Goal: Information Seeking & Learning: Check status

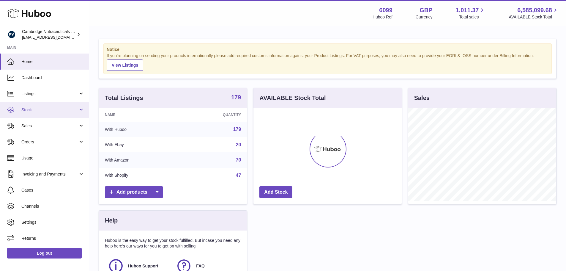
scroll to position [93, 148]
click at [32, 111] on span "Stock" at bounding box center [49, 110] width 57 height 6
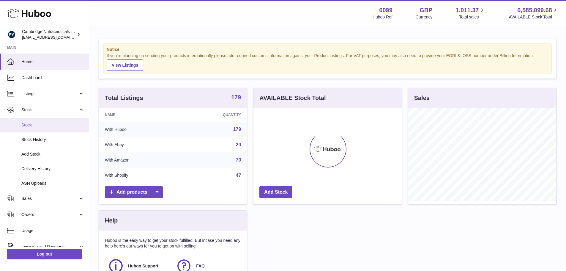
click at [39, 120] on link "Stock" at bounding box center [44, 125] width 89 height 15
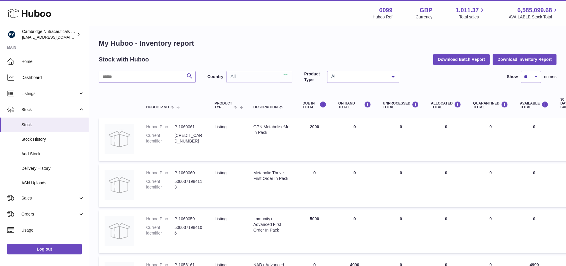
click at [123, 75] on input "text" at bounding box center [147, 77] width 97 height 12
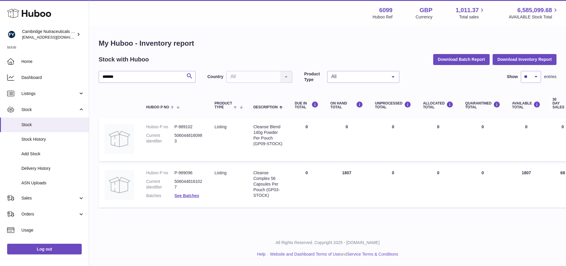
click at [184, 198] on dd "See Batches" at bounding box center [188, 196] width 28 height 6
click at [184, 195] on link "See Batches" at bounding box center [186, 195] width 25 height 5
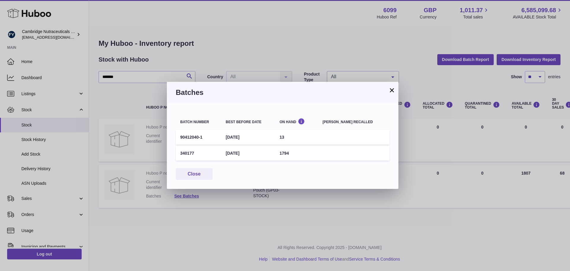
drag, startPoint x: 239, startPoint y: 152, endPoint x: 229, endPoint y: 153, distance: 10.4
click at [229, 153] on td "22nd May 2027" at bounding box center [248, 153] width 54 height 15
copy td "22nd May 2027"
click at [393, 90] on button "×" at bounding box center [391, 89] width 7 height 7
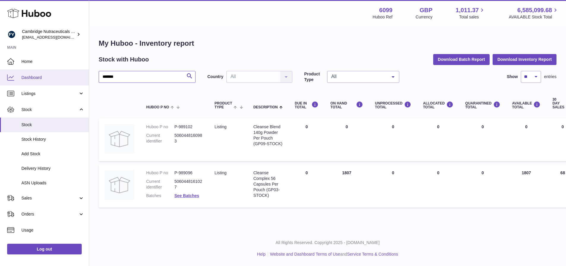
drag, startPoint x: 140, startPoint y: 76, endPoint x: 75, endPoint y: 76, distance: 65.6
click at [75, 76] on div "Huboo Cambridge Nutraceuticals Ltd huboo@camnutra.com Main Home Dashboard Listi…" at bounding box center [283, 133] width 566 height 266
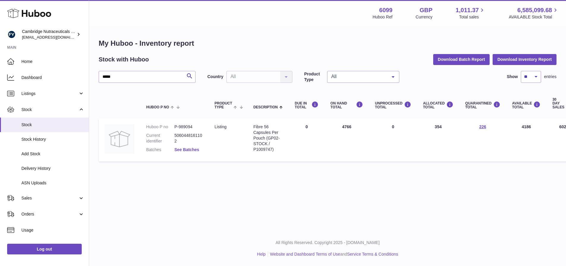
click at [189, 148] on link "See Batches" at bounding box center [186, 149] width 25 height 5
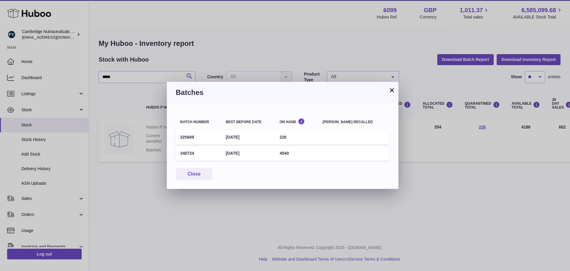
drag, startPoint x: 254, startPoint y: 152, endPoint x: 227, endPoint y: 154, distance: 27.4
click at [227, 153] on td "24th Jun 2027" at bounding box center [248, 153] width 54 height 15
copy td "24th Jun 2027"
click at [391, 89] on button "×" at bounding box center [391, 89] width 7 height 7
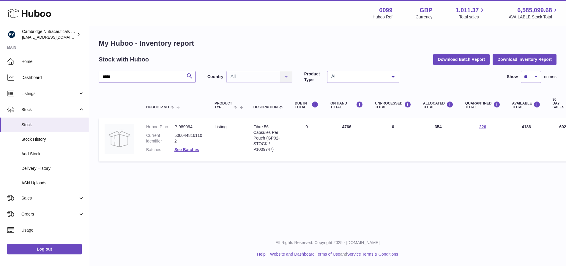
drag, startPoint x: 120, startPoint y: 77, endPoint x: 102, endPoint y: 59, distance: 24.8
click at [90, 77] on div "My Huboo - Inventory report Stock with Huboo Download Batch Report Download Inv…" at bounding box center [327, 102] width 477 height 150
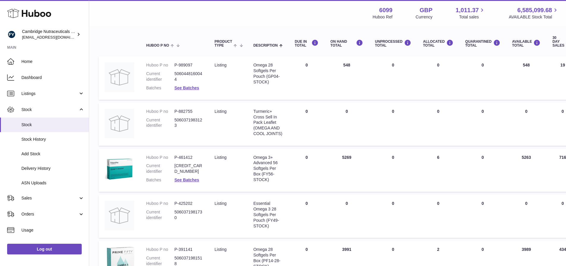
scroll to position [59, 0]
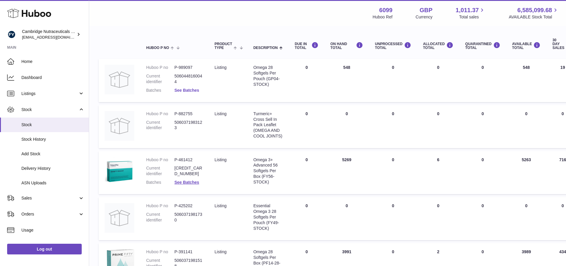
click at [189, 91] on link "See Batches" at bounding box center [186, 90] width 25 height 5
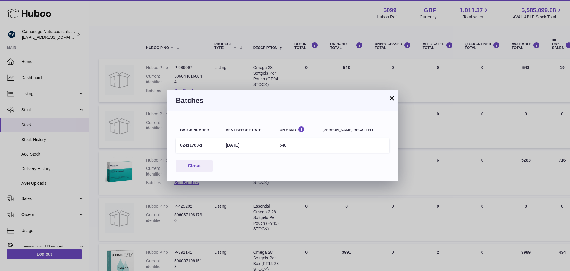
drag, startPoint x: 260, startPoint y: 145, endPoint x: 230, endPoint y: 145, distance: 30.3
click at [230, 145] on td "28th Feb 2026" at bounding box center [248, 145] width 54 height 15
copy td "28th Feb 2026"
drag, startPoint x: 393, startPoint y: 97, endPoint x: 256, endPoint y: 118, distance: 138.6
click at [393, 97] on button "×" at bounding box center [391, 97] width 7 height 7
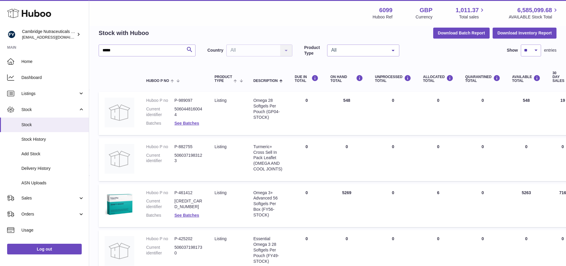
scroll to position [0, 0]
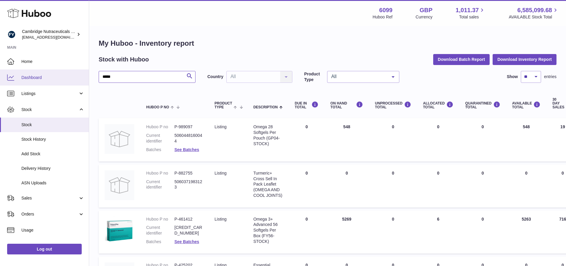
drag, startPoint x: 128, startPoint y: 78, endPoint x: 79, endPoint y: 80, distance: 49.0
click at [79, 80] on div "Huboo Cambridge Nutraceuticals Ltd huboo@camnutra.com Main Home Dashboard Listi…" at bounding box center [283, 237] width 566 height 475
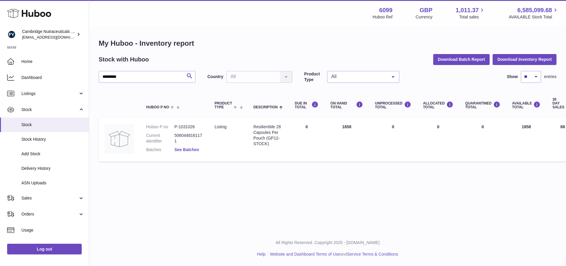
click at [189, 151] on link "See Batches" at bounding box center [186, 149] width 25 height 5
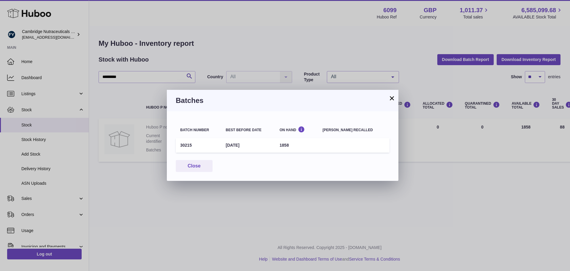
drag, startPoint x: 258, startPoint y: 145, endPoint x: 226, endPoint y: 145, distance: 32.1
click at [226, 145] on td "28th Feb 2027" at bounding box center [248, 145] width 54 height 15
copy td "28th Feb 2027"
click at [391, 96] on button "×" at bounding box center [391, 97] width 7 height 7
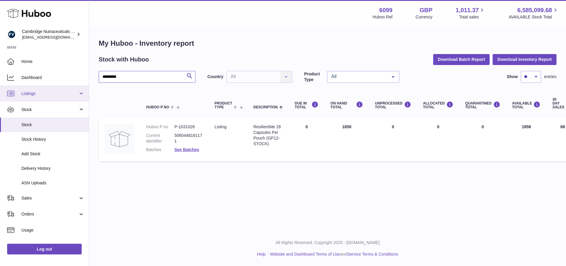
drag, startPoint x: 120, startPoint y: 81, endPoint x: 53, endPoint y: 88, distance: 66.9
click at [53, 88] on div "Huboo Cambridge Nutraceuticals Ltd huboo@camnutra.com Main Home Dashboard Listi…" at bounding box center [283, 133] width 566 height 266
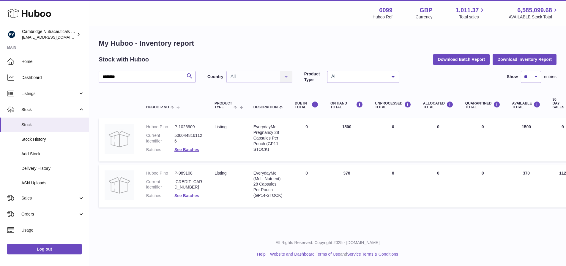
click at [194, 197] on link "See Batches" at bounding box center [186, 195] width 25 height 5
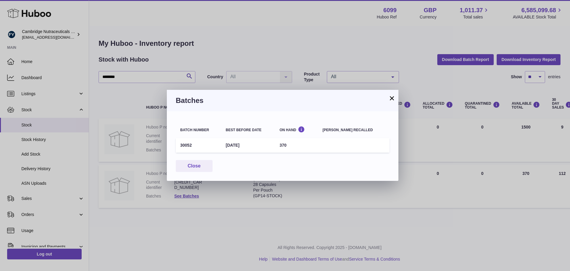
drag, startPoint x: 260, startPoint y: 144, endPoint x: 225, endPoint y: 145, distance: 34.8
click at [225, 145] on tr "30052 31st Jan 2027 370" at bounding box center [283, 145] width 214 height 15
copy tr "31st Jan 2027"
click at [392, 96] on button "×" at bounding box center [391, 97] width 7 height 7
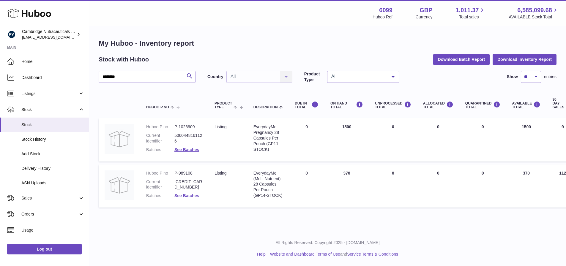
click at [187, 197] on link "See Batches" at bounding box center [186, 195] width 25 height 5
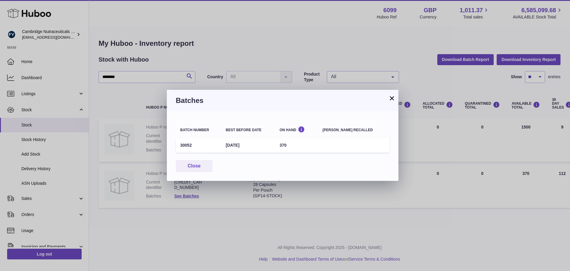
drag, startPoint x: 389, startPoint y: 99, endPoint x: 378, endPoint y: 97, distance: 11.5
click at [389, 99] on button "×" at bounding box center [391, 97] width 7 height 7
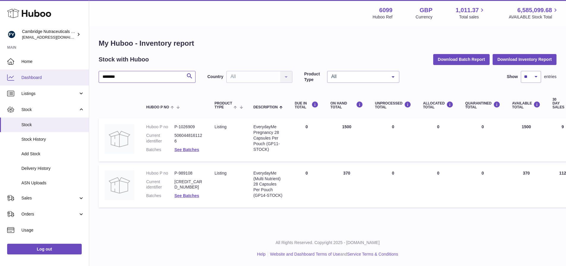
drag, startPoint x: 133, startPoint y: 78, endPoint x: 17, endPoint y: 76, distance: 116.2
click at [17, 76] on div "Huboo Cambridge Nutraceuticals Ltd huboo@camnutra.com Main Home Dashboard Listi…" at bounding box center [283, 133] width 566 height 266
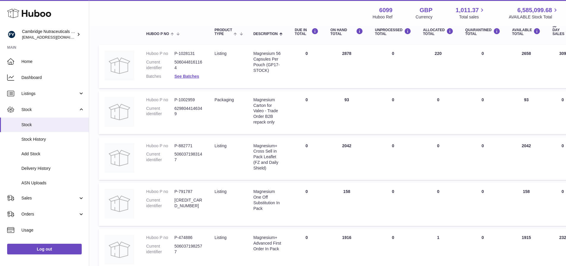
scroll to position [59, 0]
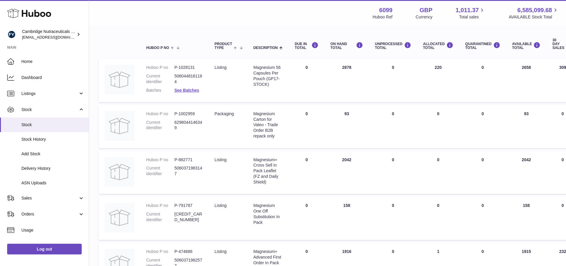
click at [194, 94] on dl "Huboo P no P-1028131 Current identifier 5060448161164 Batches See Batches" at bounding box center [174, 80] width 56 height 31
click at [193, 90] on link "See Batches" at bounding box center [186, 90] width 25 height 5
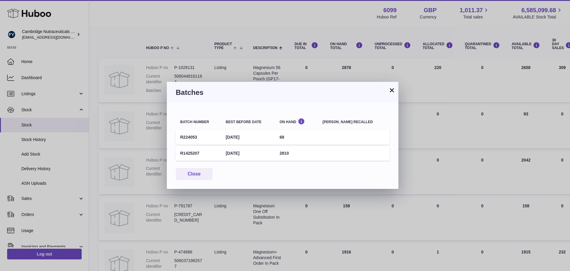
drag, startPoint x: 258, startPoint y: 153, endPoint x: 230, endPoint y: 153, distance: 28.2
click at [230, 153] on td "26th Jul 2028" at bounding box center [248, 153] width 54 height 15
click at [392, 88] on button "×" at bounding box center [391, 89] width 7 height 7
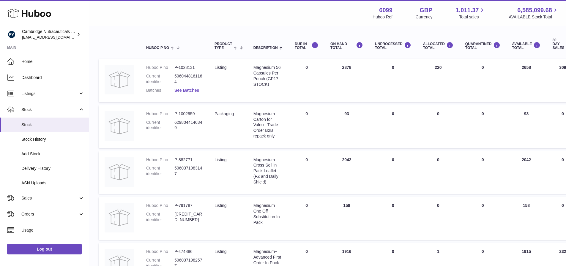
click at [195, 91] on link "See Batches" at bounding box center [186, 90] width 25 height 5
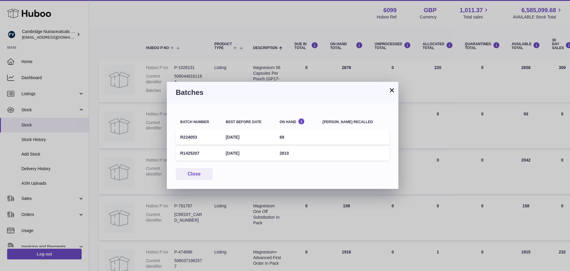
drag, startPoint x: 258, startPoint y: 151, endPoint x: 230, endPoint y: 153, distance: 27.7
click at [229, 154] on td "26th Jul 2028" at bounding box center [248, 153] width 54 height 15
copy td "26th Jul 2028"
click at [392, 90] on button "×" at bounding box center [391, 89] width 7 height 7
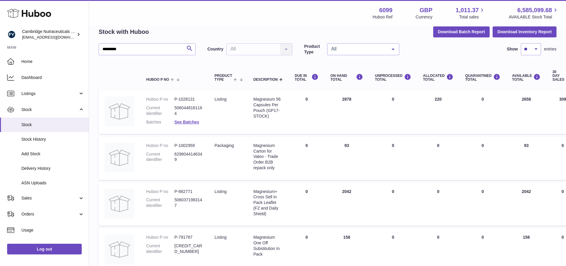
scroll to position [0, 0]
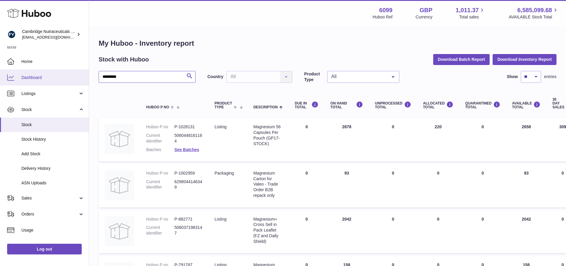
drag, startPoint x: 93, startPoint y: 73, endPoint x: 35, endPoint y: 78, distance: 58.1
type input "**********"
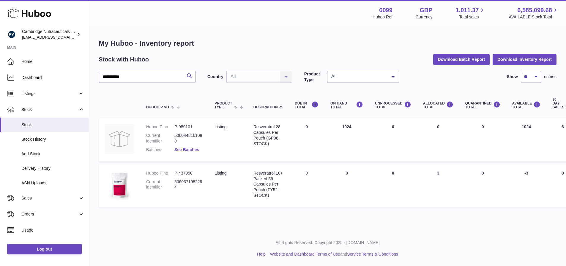
click at [192, 150] on link "See Batches" at bounding box center [186, 149] width 25 height 5
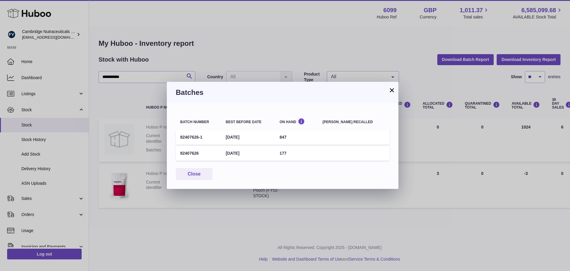
drag, startPoint x: 257, startPoint y: 154, endPoint x: 222, endPoint y: 155, distance: 34.8
click at [222, 155] on tr "82407626 1st Feb 2026 177" at bounding box center [283, 153] width 214 height 15
copy tr "1st Feb 2026"
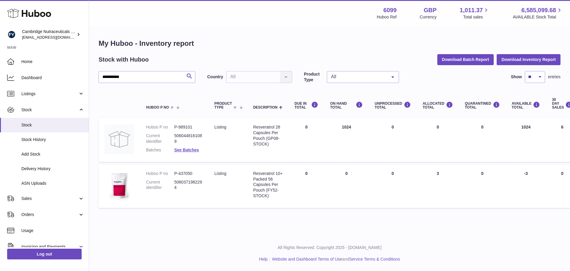
click at [56, 34] on div at bounding box center [285, 135] width 570 height 271
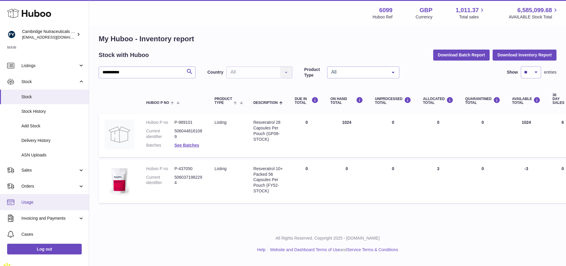
scroll to position [72, 0]
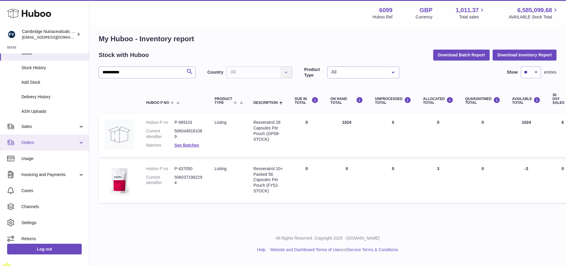
click at [33, 141] on span "Orders" at bounding box center [49, 143] width 57 height 6
